Goal: Task Accomplishment & Management: Use online tool/utility

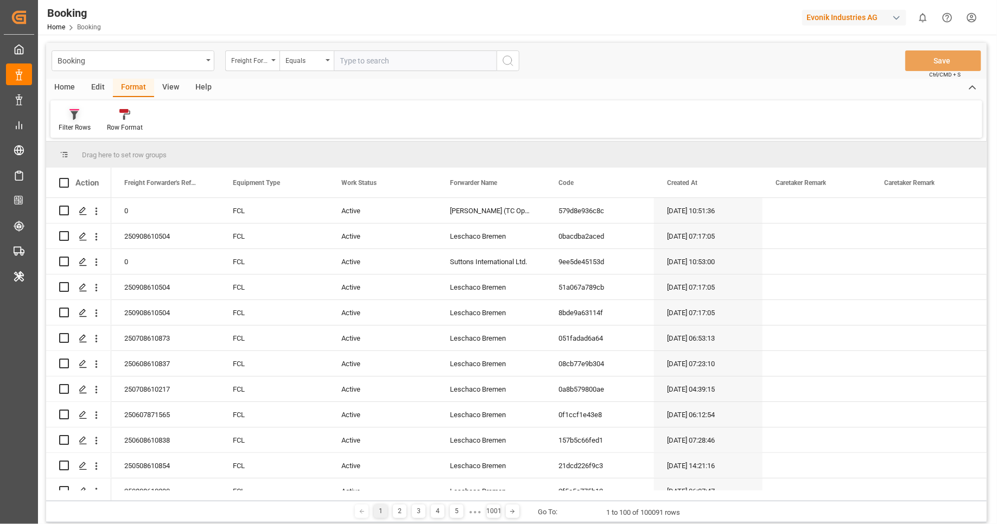
click at [79, 112] on icon at bounding box center [74, 114] width 10 height 11
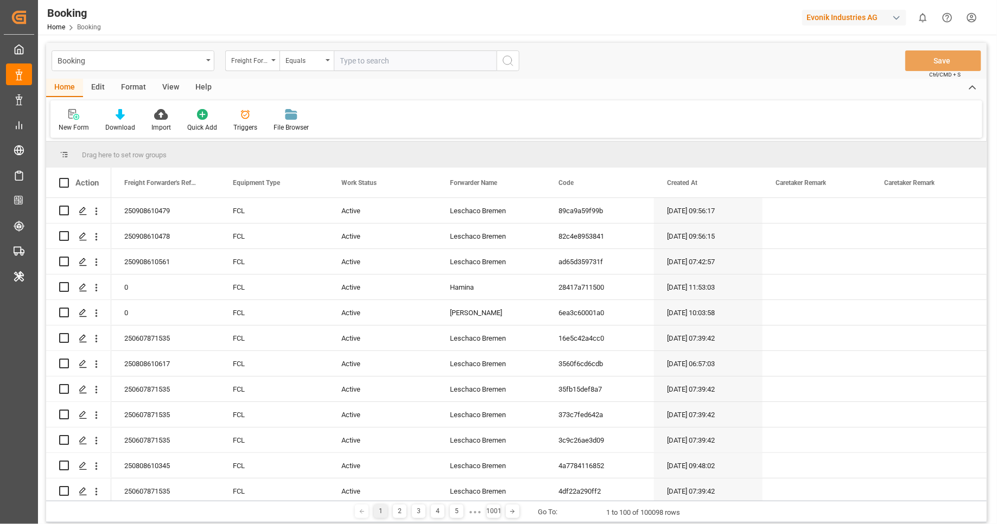
click at [129, 90] on div "Format" at bounding box center [133, 88] width 41 height 18
click at [78, 119] on icon at bounding box center [74, 114] width 10 height 11
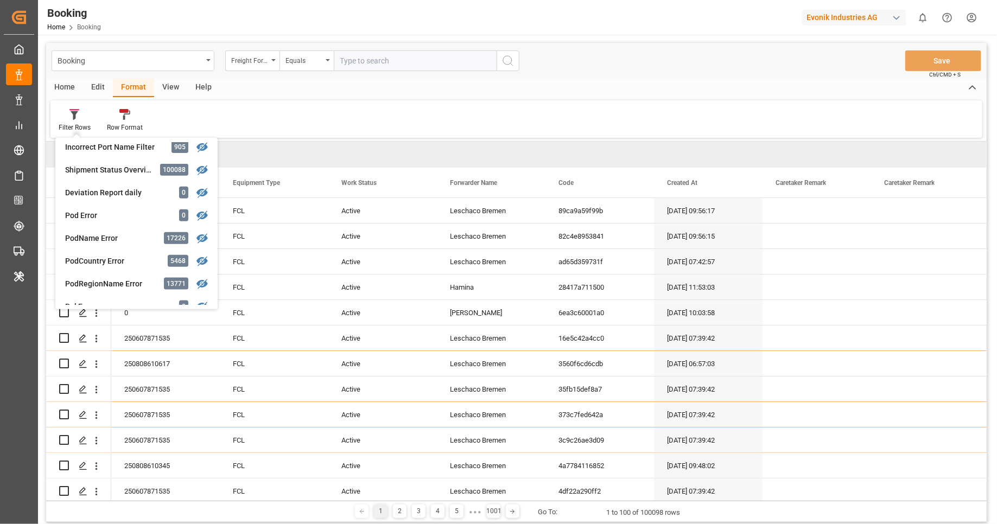
click at [277, 119] on div "Filter Rows GHM Tracking 2805 Karl gross 0 Evonik3rdParty 0 Business Line to be…" at bounding box center [516, 118] width 932 height 37
